Goal: Ask a question

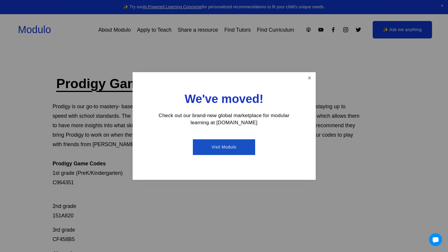
scroll to position [14, 0]
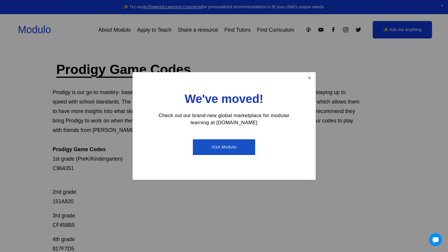
click at [299, 83] on div "We've moved! Check out our brand-new global marketplace for modular learning at…" at bounding box center [224, 126] width 183 height 108
click at [305, 81] on link "Close" at bounding box center [310, 78] width 10 height 10
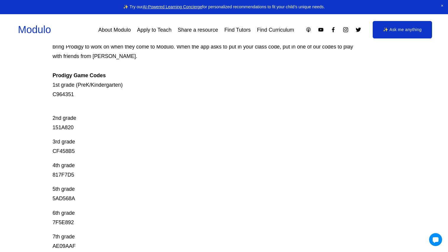
scroll to position [88, 0]
click at [403, 30] on link "✨ Ask me anything" at bounding box center [403, 30] width 60 height 18
